Goal: Task Accomplishment & Management: Use online tool/utility

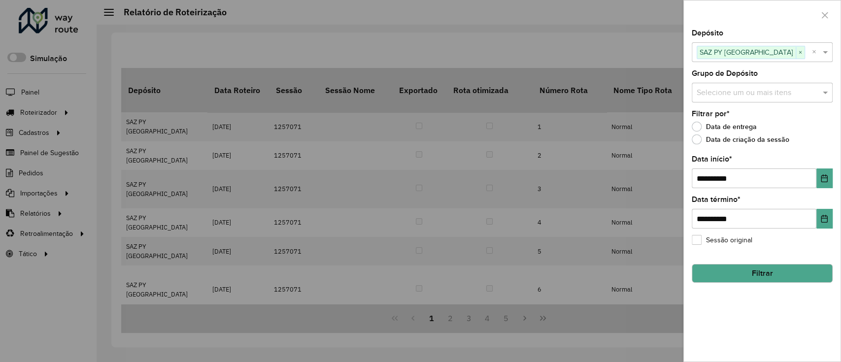
click at [56, 110] on div at bounding box center [420, 181] width 841 height 362
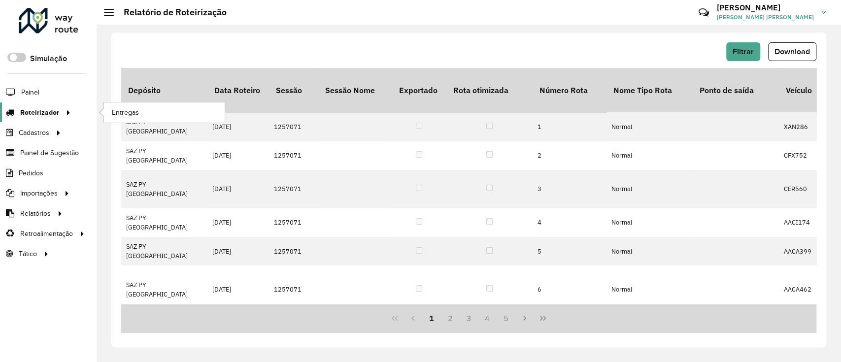
click at [46, 108] on span "Roteirizador" at bounding box center [39, 112] width 39 height 10
click at [120, 114] on span "Entregas" at bounding box center [126, 112] width 28 height 10
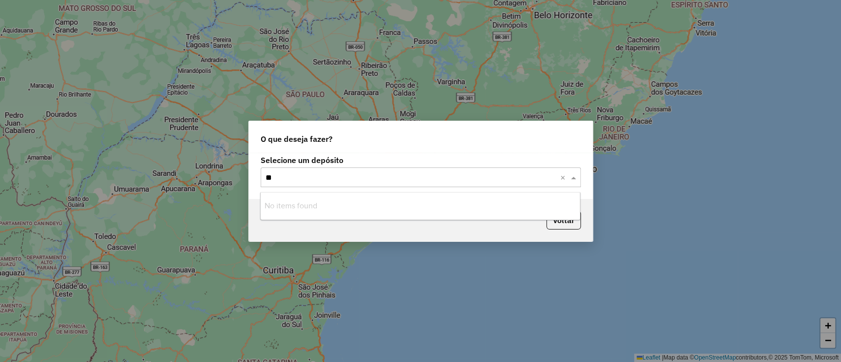
type input "*"
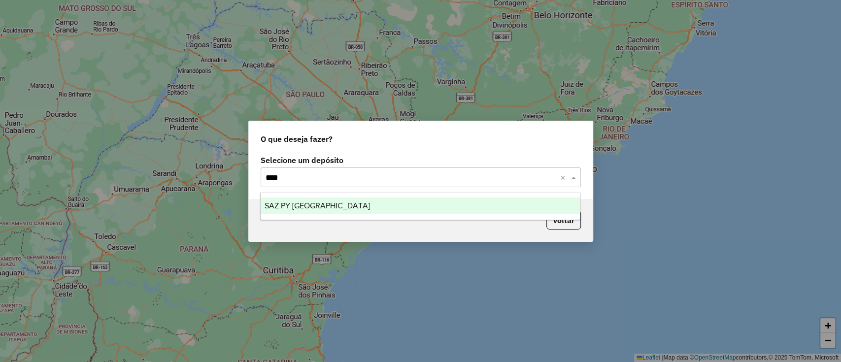
type input "*****"
click at [354, 204] on div "SAZ PY [GEOGRAPHIC_DATA]" at bounding box center [420, 206] width 319 height 17
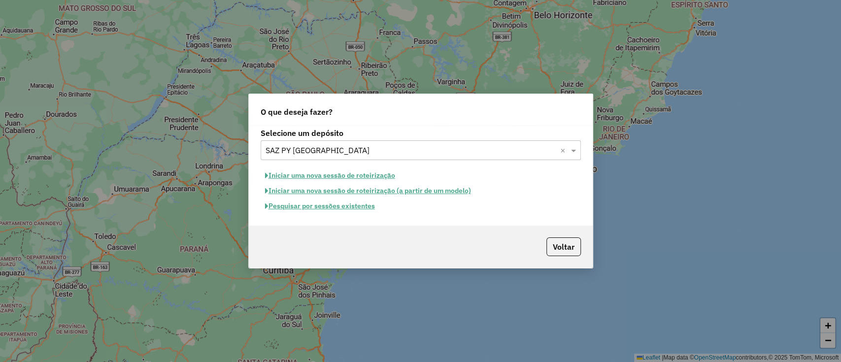
click at [355, 206] on button "Pesquisar por sessões existentes" at bounding box center [320, 206] width 119 height 15
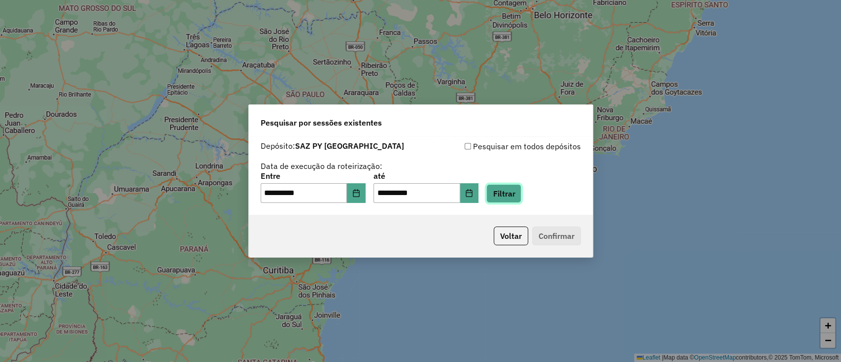
click at [512, 195] on button "Filtrar" at bounding box center [503, 193] width 35 height 19
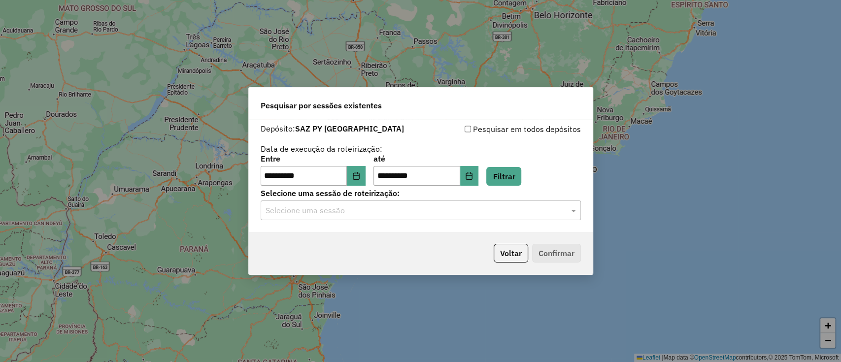
click at [452, 208] on input "text" at bounding box center [411, 211] width 291 height 12
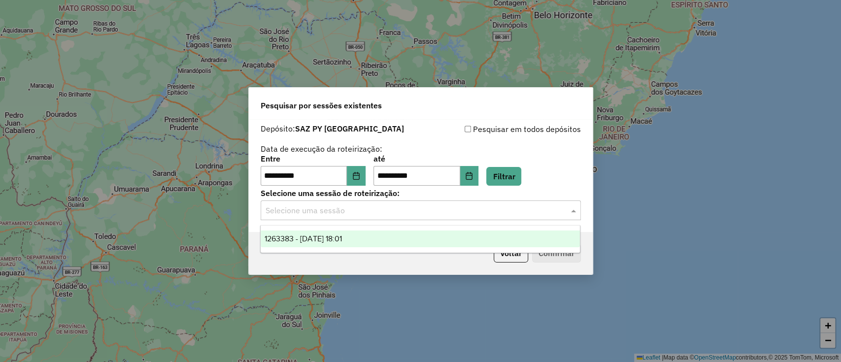
click at [429, 235] on div "1263383 - 11/09/2025 18:01" at bounding box center [420, 239] width 319 height 17
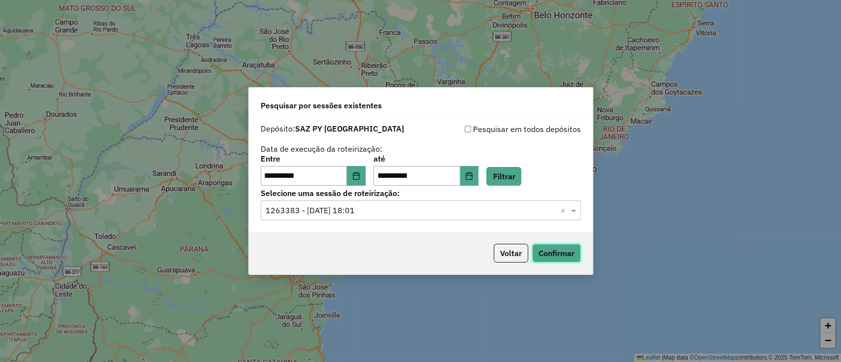
click at [533, 252] on button "Confirmar" at bounding box center [556, 253] width 49 height 19
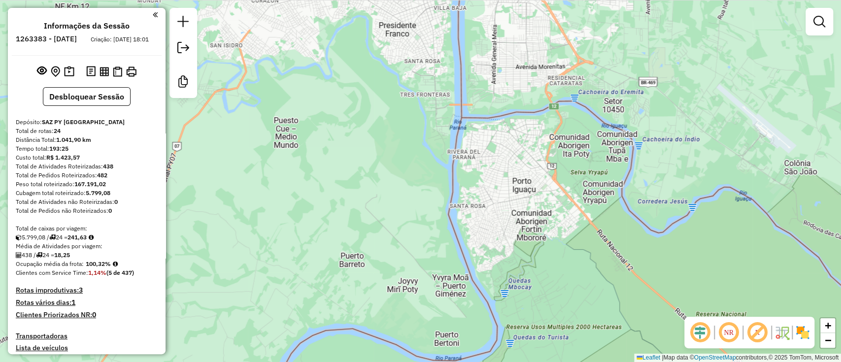
drag, startPoint x: 406, startPoint y: 198, endPoint x: 449, endPoint y: 326, distance: 135.3
click at [450, 326] on div "Janela de atendimento Grade de atendimento Capacidade Transportadoras Veículos …" at bounding box center [420, 181] width 841 height 362
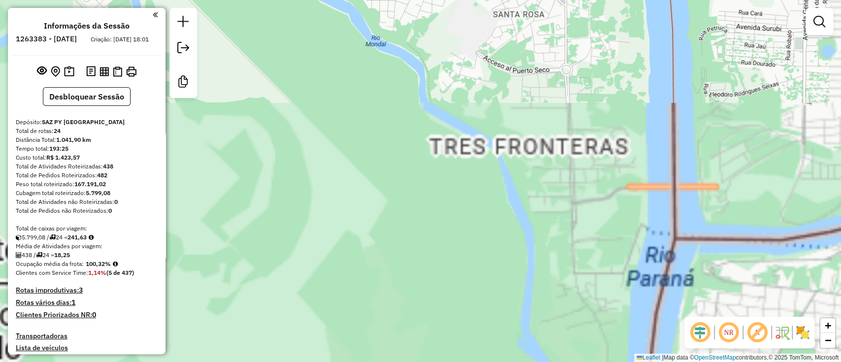
drag, startPoint x: 449, startPoint y: 254, endPoint x: 459, endPoint y: 259, distance: 10.6
click at [449, 277] on div "Janela de atendimento Grade de atendimento Capacidade Transportadoras Veículos …" at bounding box center [420, 181] width 841 height 362
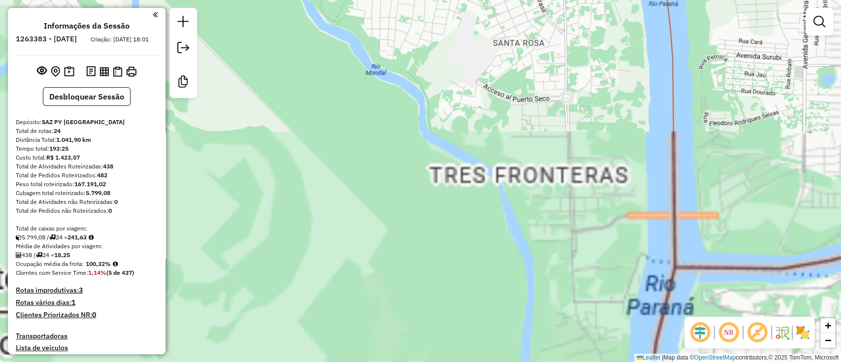
drag, startPoint x: 497, startPoint y: 161, endPoint x: 483, endPoint y: 221, distance: 61.7
click at [483, 221] on div "Janela de atendimento Grade de atendimento Capacidade Transportadoras Veículos …" at bounding box center [420, 181] width 841 height 362
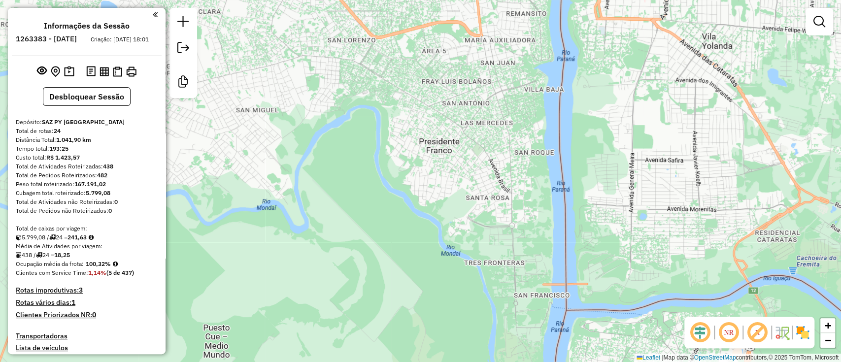
drag, startPoint x: 485, startPoint y: 200, endPoint x: 480, endPoint y: 249, distance: 49.0
click at [481, 248] on div "Janela de atendimento Grade de atendimento Capacidade Transportadoras Veículos …" at bounding box center [420, 181] width 841 height 362
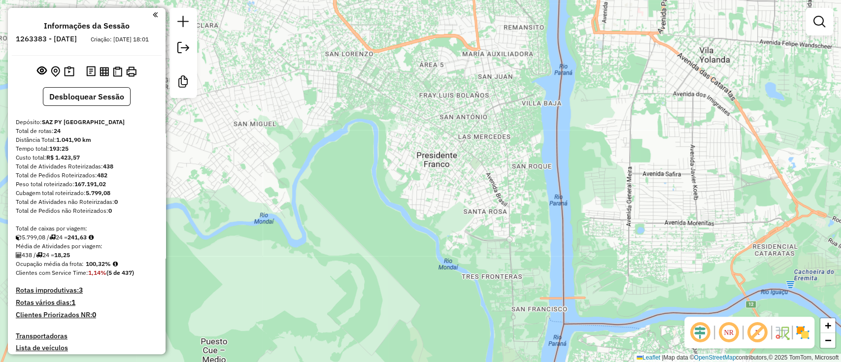
click at [800, 335] on img at bounding box center [803, 333] width 16 height 16
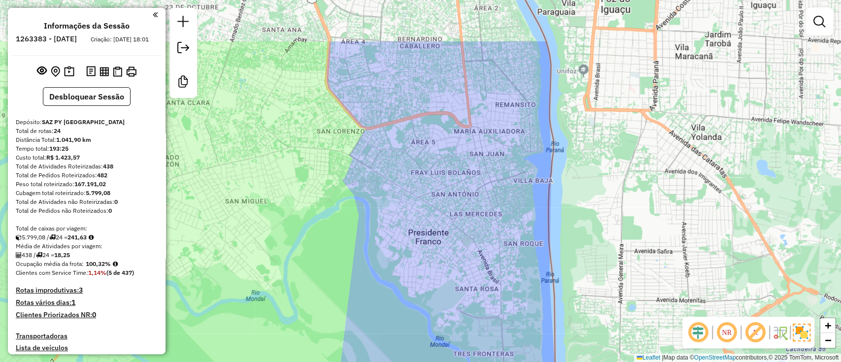
drag, startPoint x: 657, startPoint y: 276, endPoint x: 646, endPoint y: 304, distance: 29.5
click at [646, 304] on div "Janela de atendimento Grade de atendimento Capacidade Transportadoras Veículos …" at bounding box center [420, 181] width 841 height 362
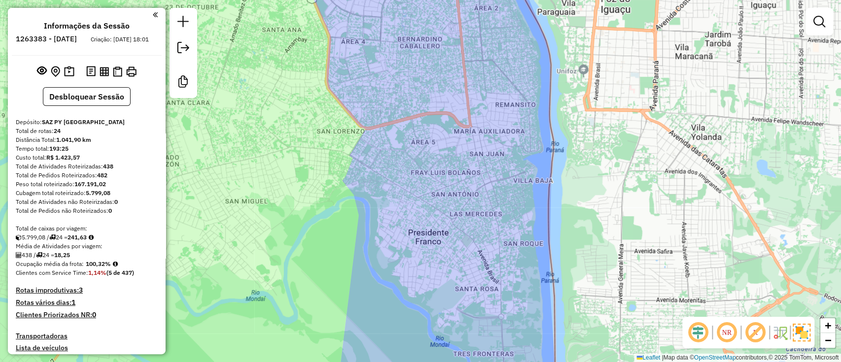
click at [802, 336] on img at bounding box center [802, 333] width 18 height 18
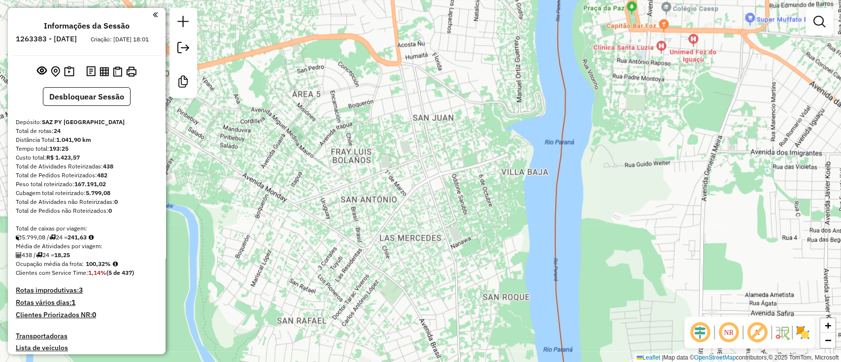
drag, startPoint x: 565, startPoint y: 233, endPoint x: 596, endPoint y: 278, distance: 54.7
click at [596, 278] on div "Janela de atendimento Grade de atendimento Capacidade Transportadoras Veículos …" at bounding box center [420, 181] width 841 height 362
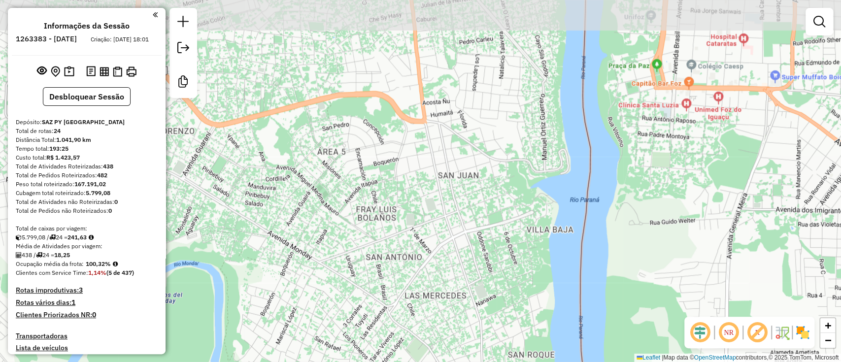
drag, startPoint x: 564, startPoint y: 217, endPoint x: 600, endPoint y: 260, distance: 56.0
click at [598, 259] on div "Janela de atendimento Grade de atendimento Capacidade Transportadoras Veículos …" at bounding box center [420, 181] width 841 height 362
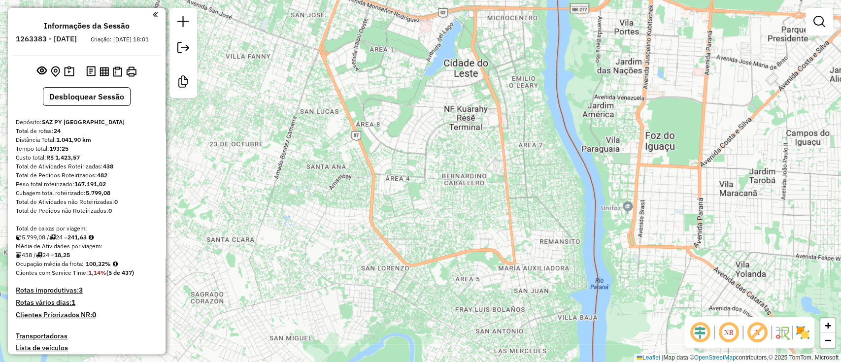
drag, startPoint x: 575, startPoint y: 213, endPoint x: 572, endPoint y: 295, distance: 81.8
click at [572, 295] on div "Janela de atendimento Grade de atendimento Capacidade Transportadoras Veículos …" at bounding box center [420, 181] width 841 height 362
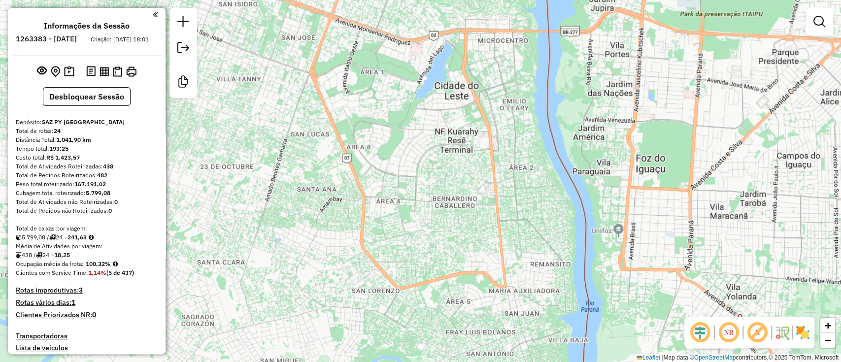
drag, startPoint x: 583, startPoint y: 207, endPoint x: 574, endPoint y: 230, distance: 24.5
click at [574, 230] on div "Janela de atendimento Grade de atendimento Capacidade Transportadoras Veículos …" at bounding box center [420, 181] width 841 height 362
click at [153, 19] on link at bounding box center [155, 14] width 5 height 11
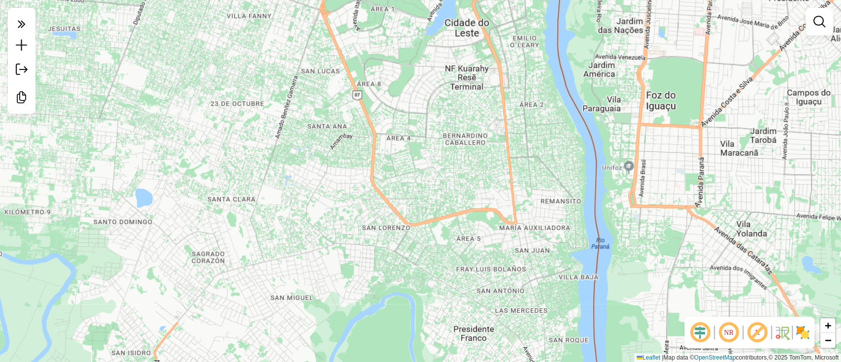
drag, startPoint x: 516, startPoint y: 203, endPoint x: 527, endPoint y: 140, distance: 63.4
click at [527, 140] on div "Janela de atendimento Grade de atendimento Capacidade Transportadoras Veículos …" at bounding box center [420, 181] width 841 height 362
drag, startPoint x: 541, startPoint y: 105, endPoint x: 577, endPoint y: 312, distance: 209.5
click at [577, 312] on div "Janela de atendimento Grade de atendimento Capacidade Transportadoras Veículos …" at bounding box center [420, 181] width 841 height 362
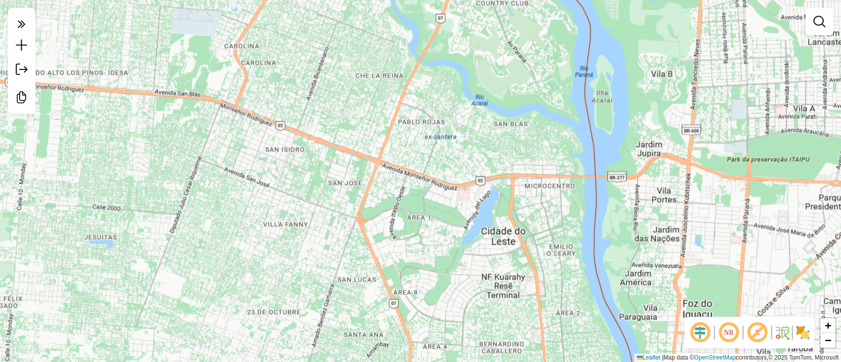
drag, startPoint x: 534, startPoint y: 219, endPoint x: 545, endPoint y: 266, distance: 48.2
click at [545, 266] on div "Janela de atendimento Grade de atendimento Capacidade Transportadoras Veículos …" at bounding box center [420, 181] width 841 height 362
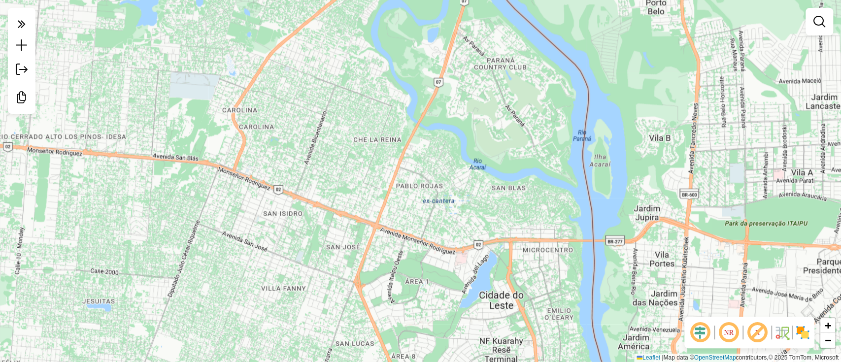
drag, startPoint x: 503, startPoint y: 150, endPoint x: 481, endPoint y: 119, distance: 37.6
click at [481, 119] on div "Janela de atendimento Grade de atendimento Capacidade Transportadoras Veículos …" at bounding box center [420, 181] width 841 height 362
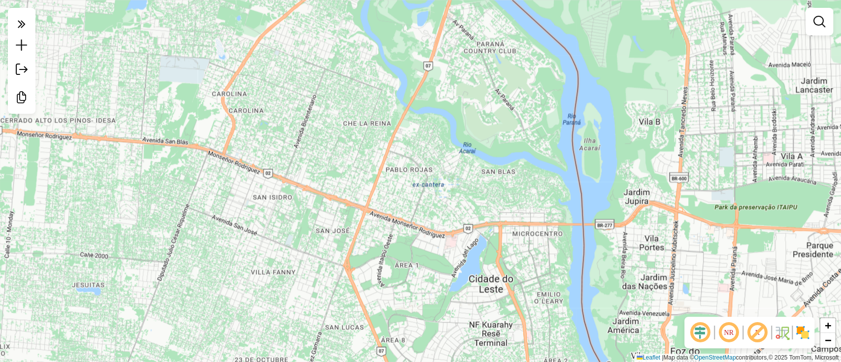
click at [801, 328] on img at bounding box center [803, 333] width 16 height 16
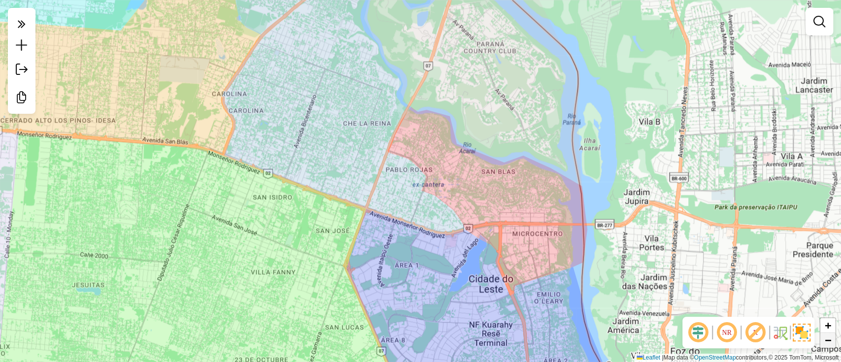
click at [825, 335] on span "−" at bounding box center [828, 340] width 6 height 12
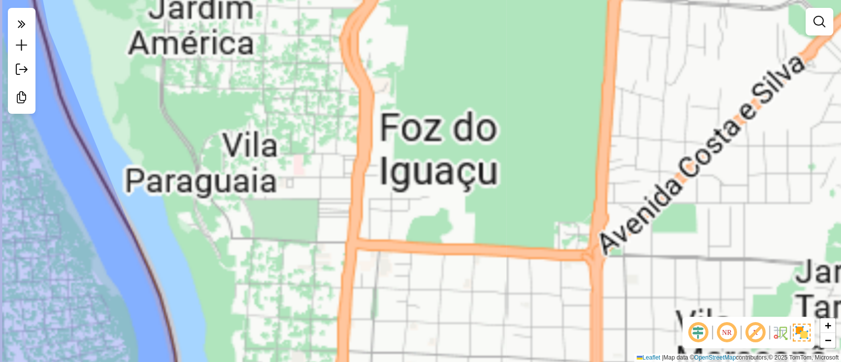
drag, startPoint x: 417, startPoint y: 255, endPoint x: 503, endPoint y: 320, distance: 106.9
click at [500, 320] on div "Janela de atendimento Grade de atendimento Capacidade Transportadoras Veículos …" at bounding box center [420, 181] width 841 height 362
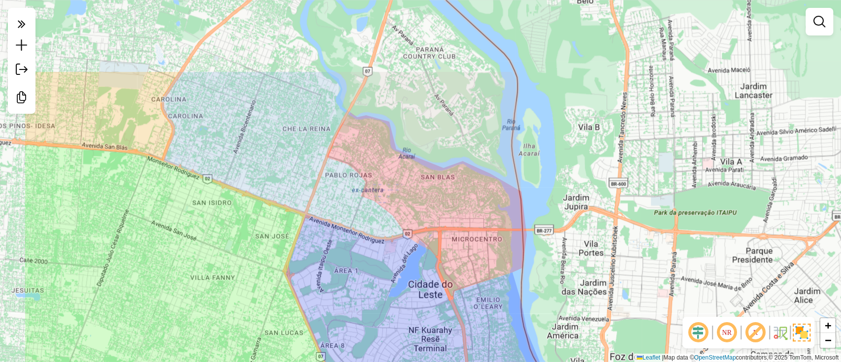
drag, startPoint x: 497, startPoint y: 302, endPoint x: 561, endPoint y: 347, distance: 78.4
click at [561, 347] on div "Janela de atendimento Grade de atendimento Capacidade Transportadoras Veículos …" at bounding box center [420, 181] width 841 height 362
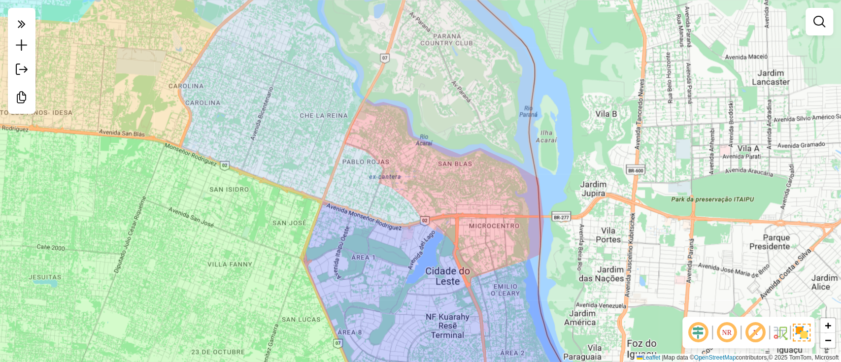
drag, startPoint x: 530, startPoint y: 282, endPoint x: 551, endPoint y: 267, distance: 26.1
click at [551, 267] on div "Janela de atendimento Grade de atendimento Capacidade Transportadoras Veículos …" at bounding box center [420, 181] width 841 height 362
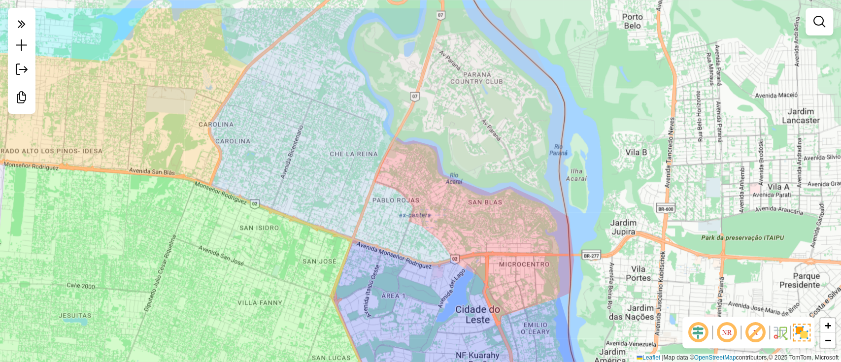
drag, startPoint x: 561, startPoint y: 271, endPoint x: 572, endPoint y: 302, distance: 32.9
click at [572, 302] on div "Janela de atendimento Grade de atendimento Capacidade Transportadoras Veículos …" at bounding box center [420, 181] width 841 height 362
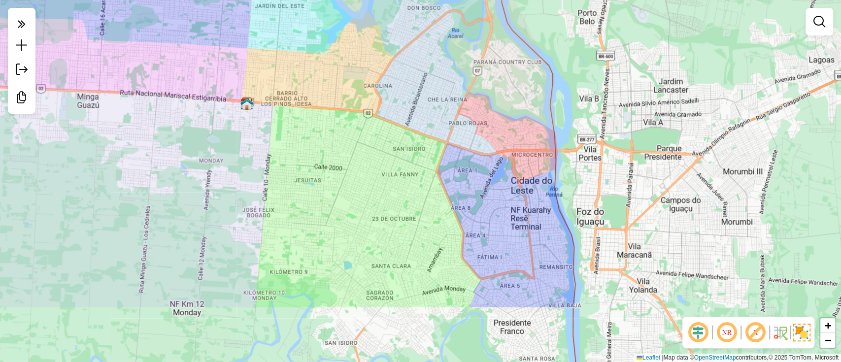
drag, startPoint x: 611, startPoint y: 235, endPoint x: 576, endPoint y: 143, distance: 97.5
click at [576, 143] on div "Janela de atendimento Grade de atendimento Capacidade Transportadoras Veículos …" at bounding box center [420, 181] width 841 height 362
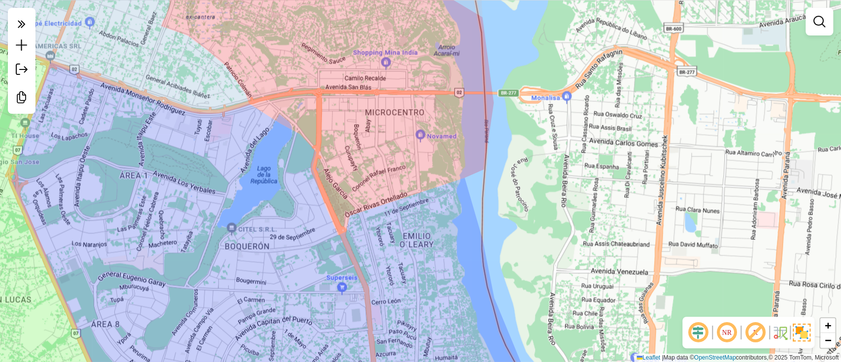
drag, startPoint x: 579, startPoint y: 163, endPoint x: 623, endPoint y: 228, distance: 78.3
click at [623, 228] on div "Janela de atendimento Grade de atendimento Capacidade Transportadoras Veículos …" at bounding box center [420, 181] width 841 height 362
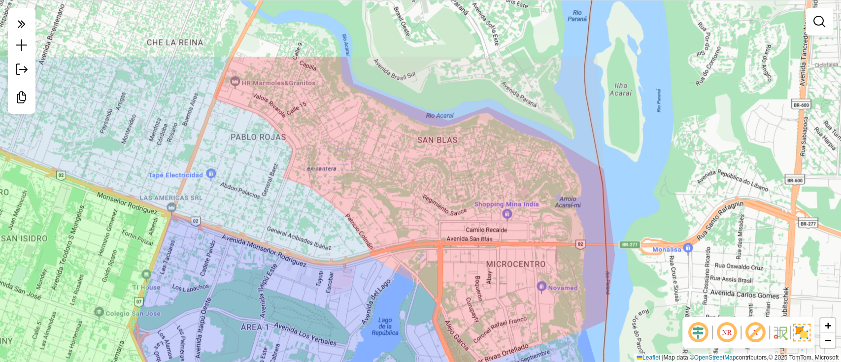
drag, startPoint x: 587, startPoint y: 170, endPoint x: 666, endPoint y: 252, distance: 114.0
click at [666, 257] on div "Janela de atendimento Grade de atendimento Capacidade Transportadoras Veículos …" at bounding box center [420, 181] width 841 height 362
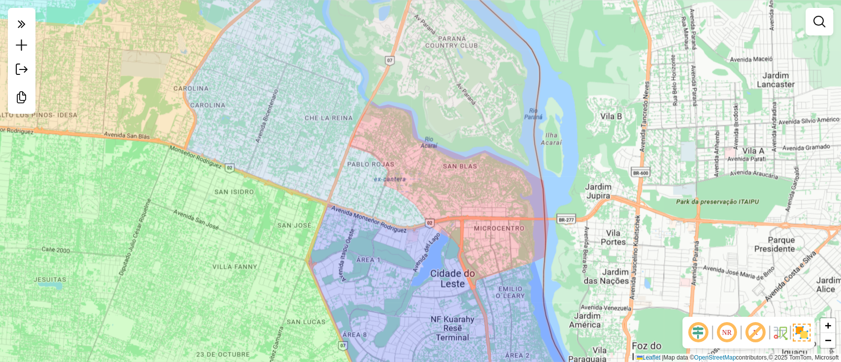
drag, startPoint x: 642, startPoint y: 220, endPoint x: 558, endPoint y: 204, distance: 84.8
click at [558, 204] on div "Janela de atendimento Grade de atendimento Capacidade Transportadoras Veículos …" at bounding box center [420, 181] width 841 height 362
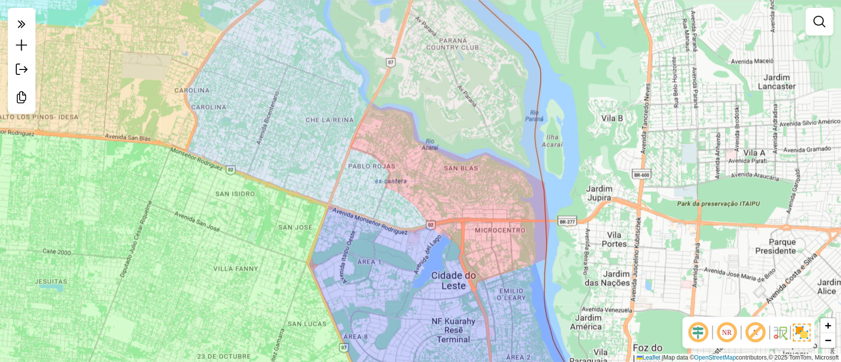
drag, startPoint x: 432, startPoint y: 98, endPoint x: 461, endPoint y: 228, distance: 132.8
click at [456, 220] on div "Janela de atendimento Grade de atendimento Capacidade Transportadoras Veículos …" at bounding box center [420, 181] width 841 height 362
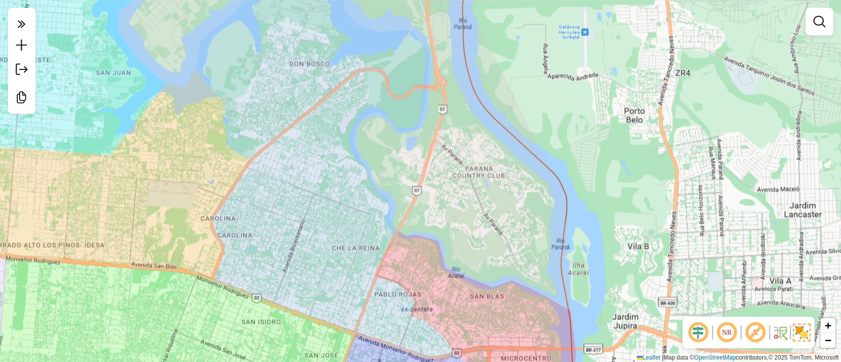
click at [486, 251] on div "Janela de atendimento Grade de atendimento Capacidade Transportadoras Veículos …" at bounding box center [420, 181] width 841 height 362
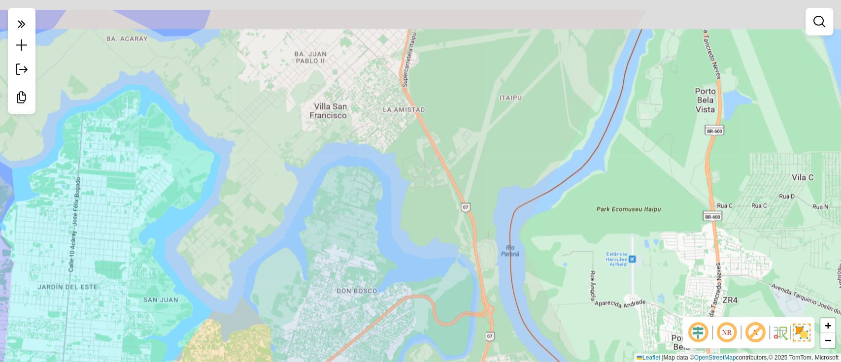
drag, startPoint x: 486, startPoint y: 169, endPoint x: 509, endPoint y: 243, distance: 77.6
click at [509, 243] on div "Janela de atendimento Grade de atendimento Capacidade Transportadoras Veículos …" at bounding box center [420, 181] width 841 height 362
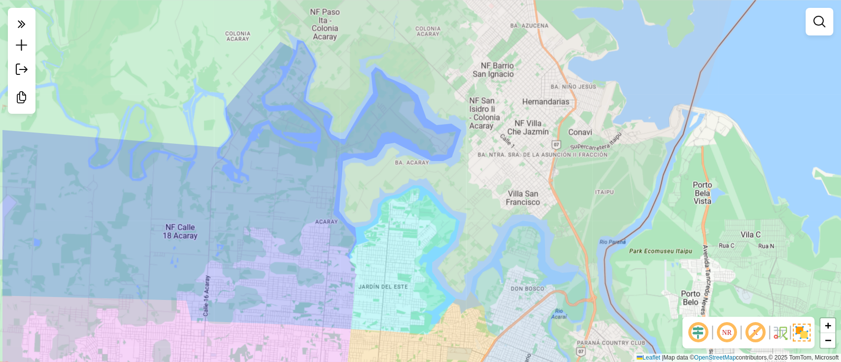
drag, startPoint x: 524, startPoint y: 215, endPoint x: 611, endPoint y: 230, distance: 87.9
click at [611, 230] on div "Janela de atendimento Grade de atendimento Capacidade Transportadoras Veículos …" at bounding box center [420, 181] width 841 height 362
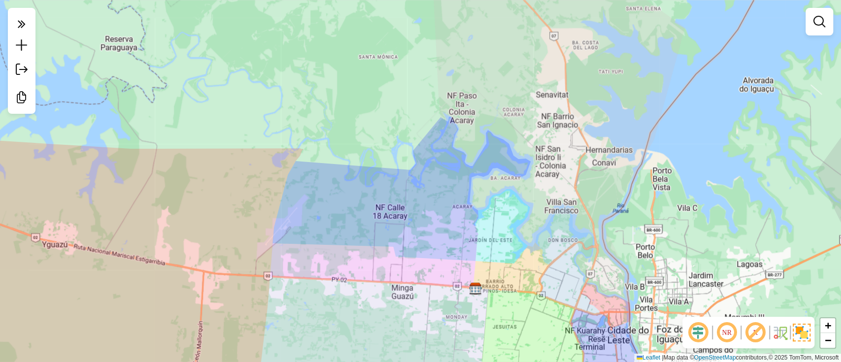
drag, startPoint x: 619, startPoint y: 215, endPoint x: 613, endPoint y: 204, distance: 13.2
click at [613, 204] on div "Janela de atendimento Grade de atendimento Capacidade Transportadoras Veículos …" at bounding box center [420, 181] width 841 height 362
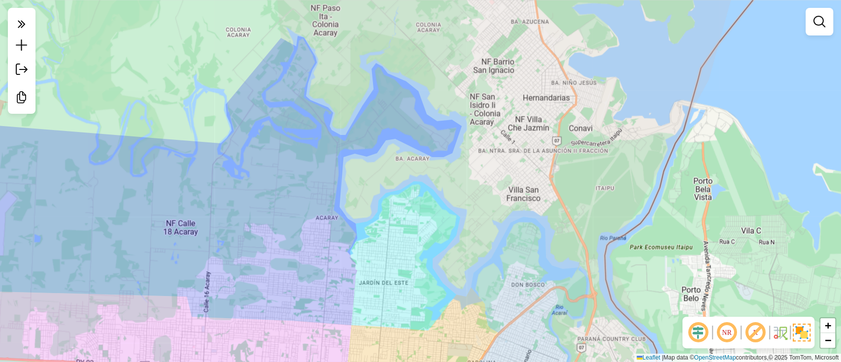
drag, startPoint x: 617, startPoint y: 195, endPoint x: 633, endPoint y: 198, distance: 16.0
click at [633, 198] on div "Janela de atendimento Grade de atendimento Capacidade Transportadoras Veículos …" at bounding box center [420, 181] width 841 height 362
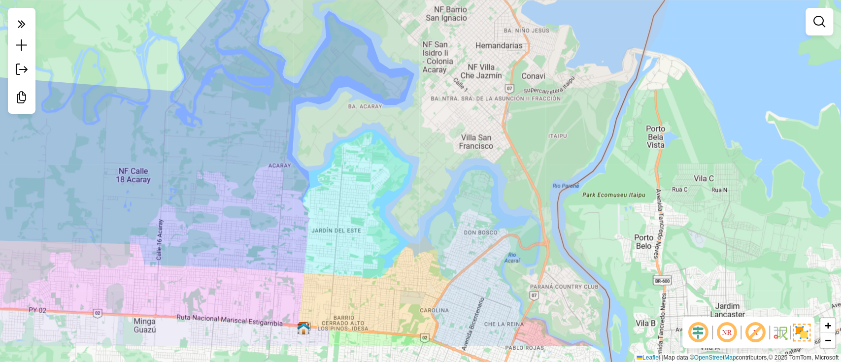
drag, startPoint x: 546, startPoint y: 132, endPoint x: 500, endPoint y: 63, distance: 82.4
click at [500, 66] on div "Janela de atendimento Grade de atendimento Capacidade Transportadoras Veículos …" at bounding box center [420, 181] width 841 height 362
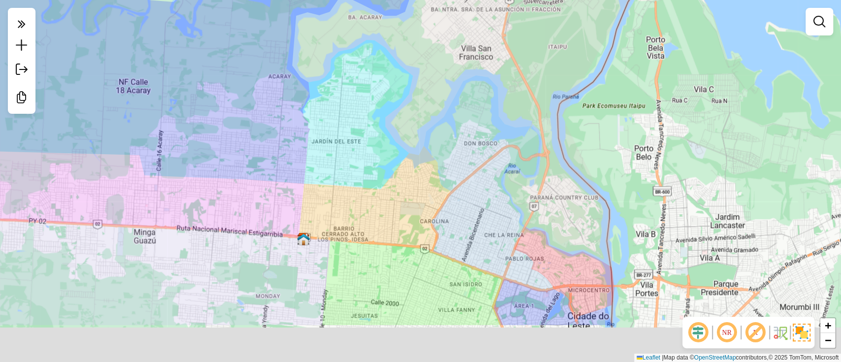
drag, startPoint x: 557, startPoint y: 207, endPoint x: 553, endPoint y: 130, distance: 77.5
click at [553, 130] on div "Janela de atendimento Grade de atendimento Capacidade Transportadoras Veículos …" at bounding box center [420, 181] width 841 height 362
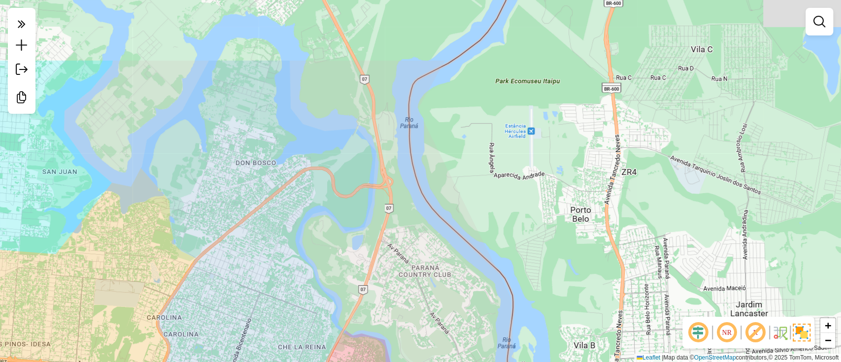
drag, startPoint x: 558, startPoint y: 163, endPoint x: 412, endPoint y: 260, distance: 175.6
click at [412, 260] on div "Janela de atendimento Grade de atendimento Capacidade Transportadoras Veículos …" at bounding box center [420, 181] width 841 height 362
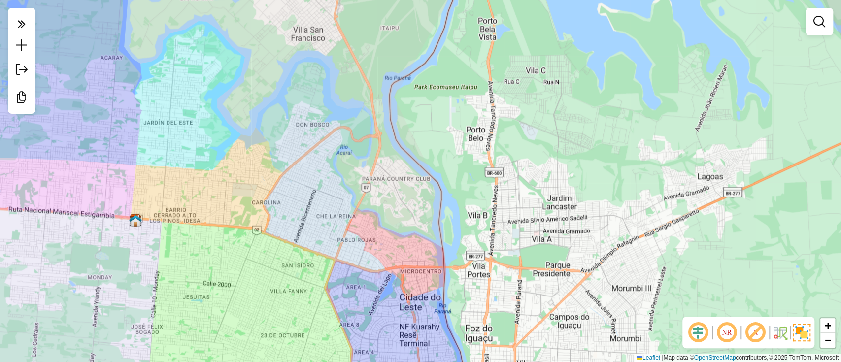
click at [381, 121] on div "Janela de atendimento Grade de atendimento Capacidade Transportadoras Veículos …" at bounding box center [420, 181] width 841 height 362
